Goal: Task Accomplishment & Management: Manage account settings

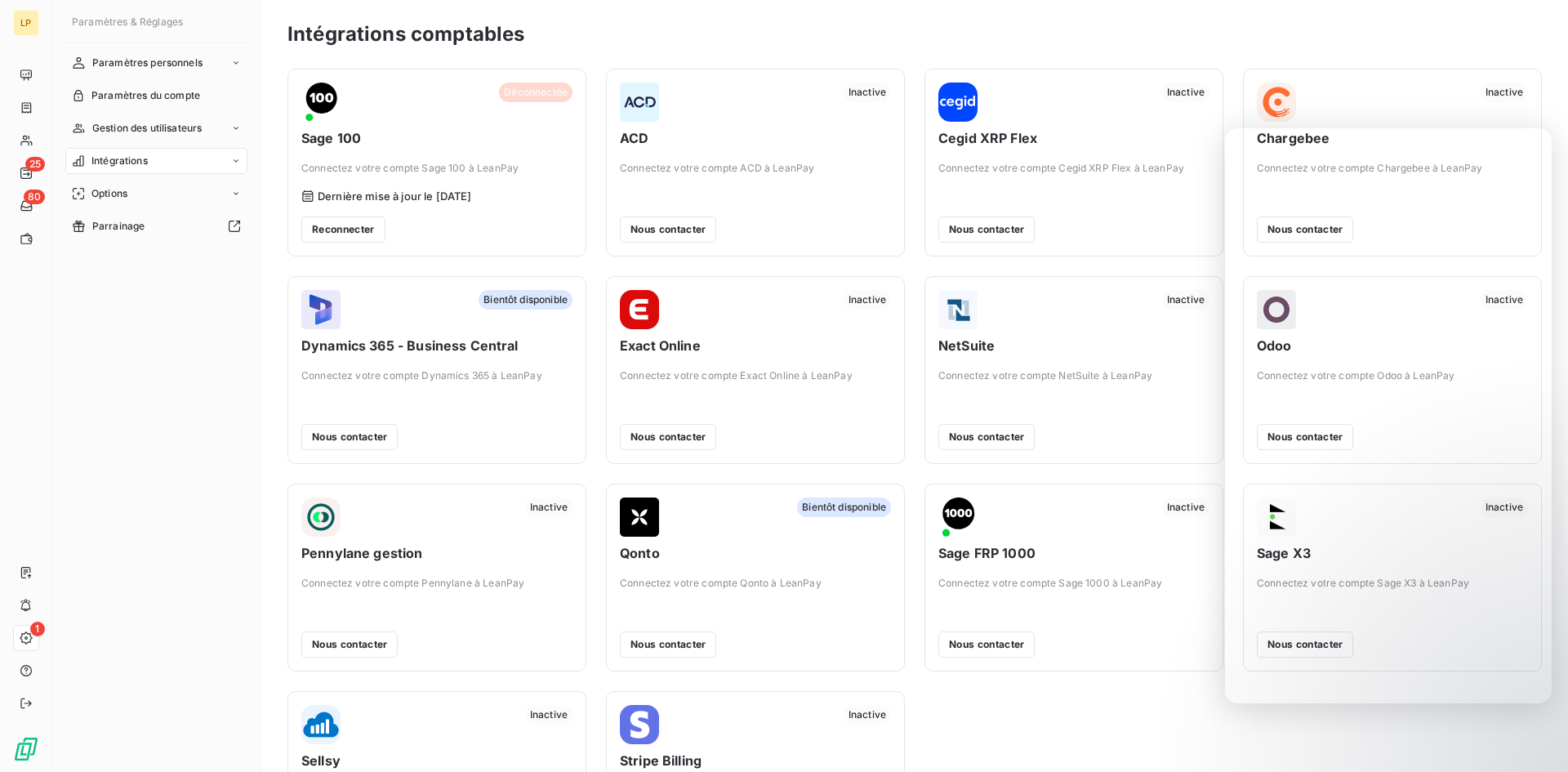
drag, startPoint x: 0, startPoint y: 0, endPoint x: 139, endPoint y: 366, distance: 391.5
click at [139, 366] on div "Paramètres personnels Paramètres du compte Gestion des utilisateurs Intégration…" at bounding box center [156, 396] width 183 height 693
